Goal: Task Accomplishment & Management: Manage account settings

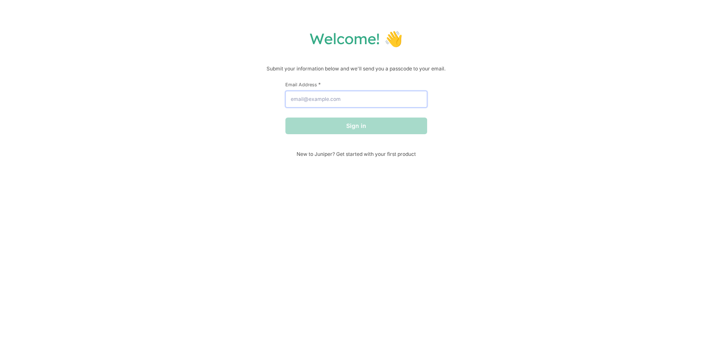
click at [334, 104] on input "Email Address *" at bounding box center [356, 99] width 142 height 17
type input "[PERSON_NAME][EMAIL_ADDRESS][DOMAIN_NAME]"
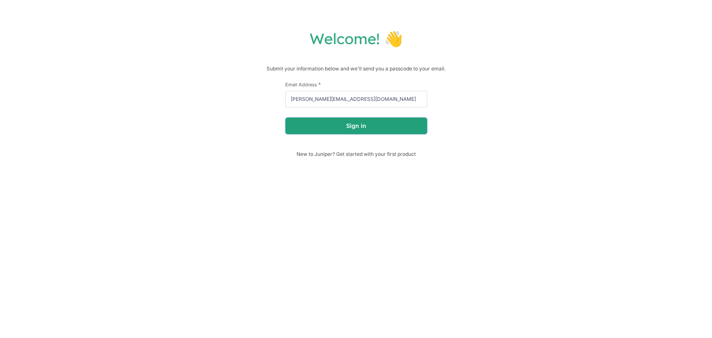
click at [328, 133] on button "Sign in" at bounding box center [356, 126] width 142 height 17
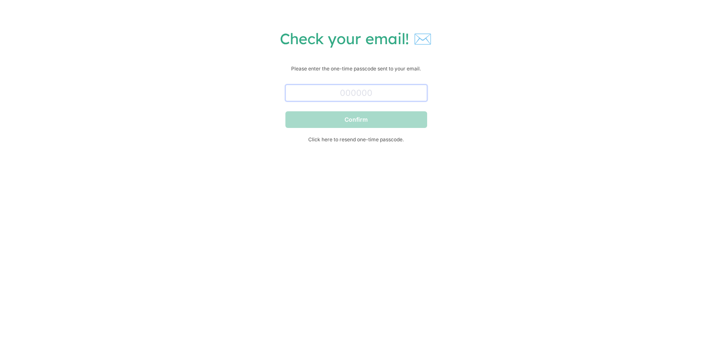
click at [389, 90] on input "text" at bounding box center [356, 93] width 142 height 17
paste input "994031"
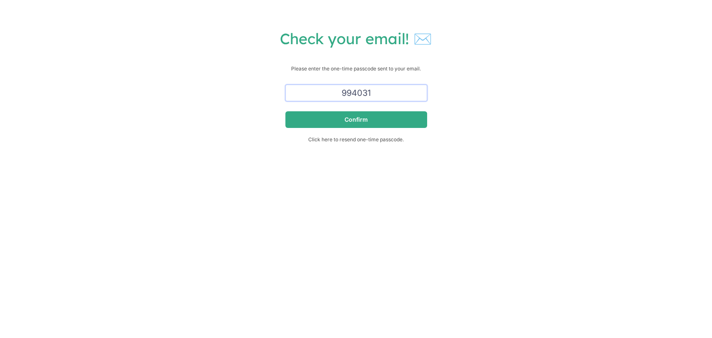
type input "994031"
click at [395, 121] on button "Confirm" at bounding box center [356, 119] width 142 height 17
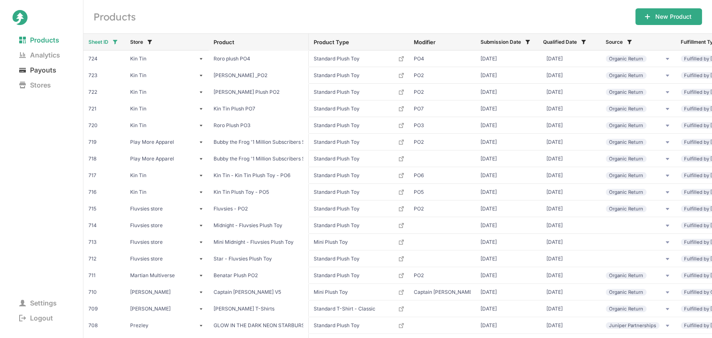
click at [43, 70] on span "Payouts" at bounding box center [38, 70] width 50 height 12
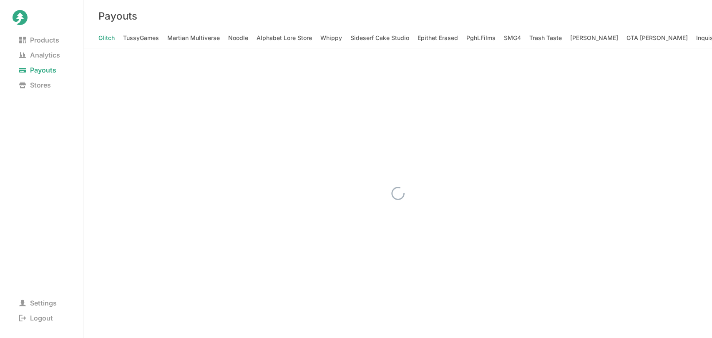
scroll to position [0, 2298]
click at [555, 40] on Elizabeth "[PERSON_NAME] [PERSON_NAME]" at bounding box center [604, 38] width 98 height 12
click at [45, 316] on span "Logout" at bounding box center [36, 318] width 47 height 12
